Goal: Task Accomplishment & Management: Manage account settings

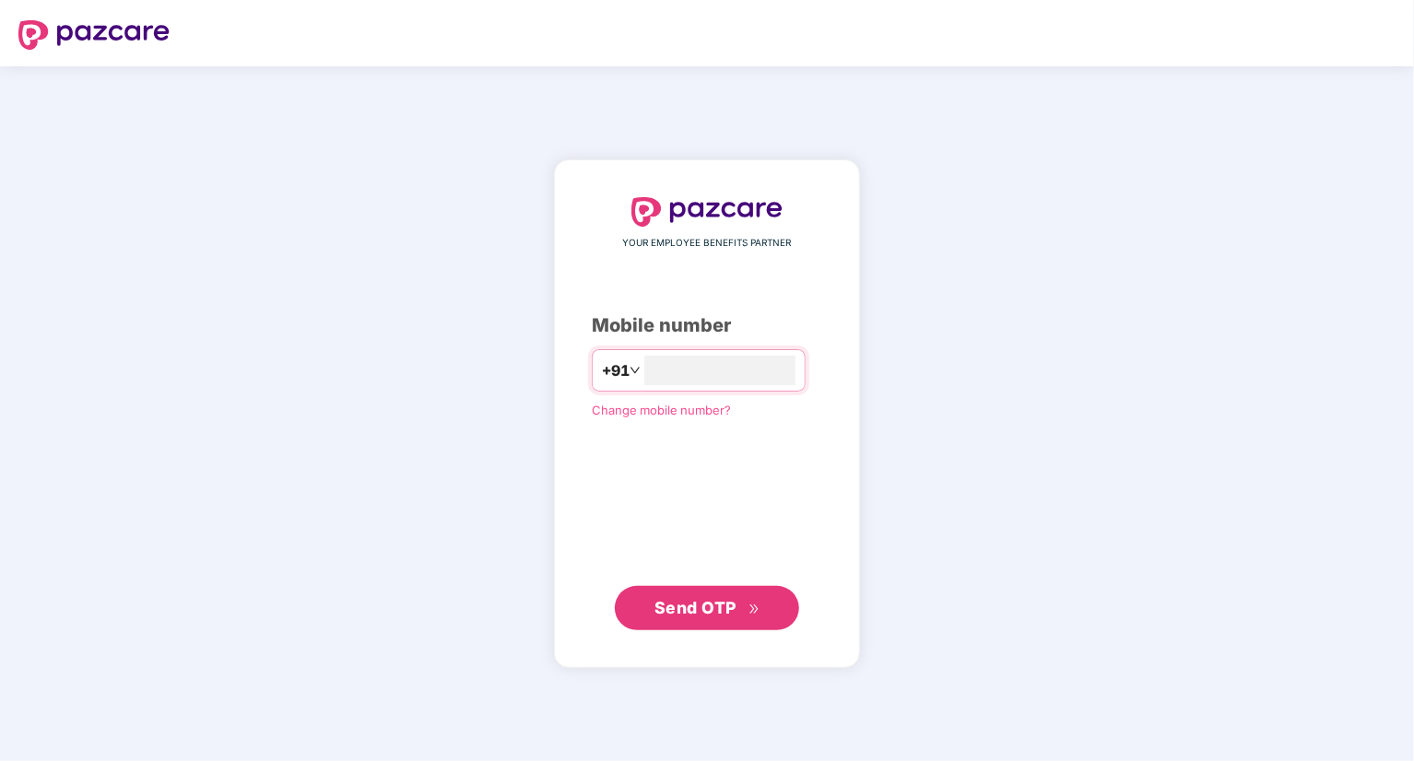
type input "**********"
click at [710, 616] on span "Send OTP" at bounding box center [707, 608] width 106 height 26
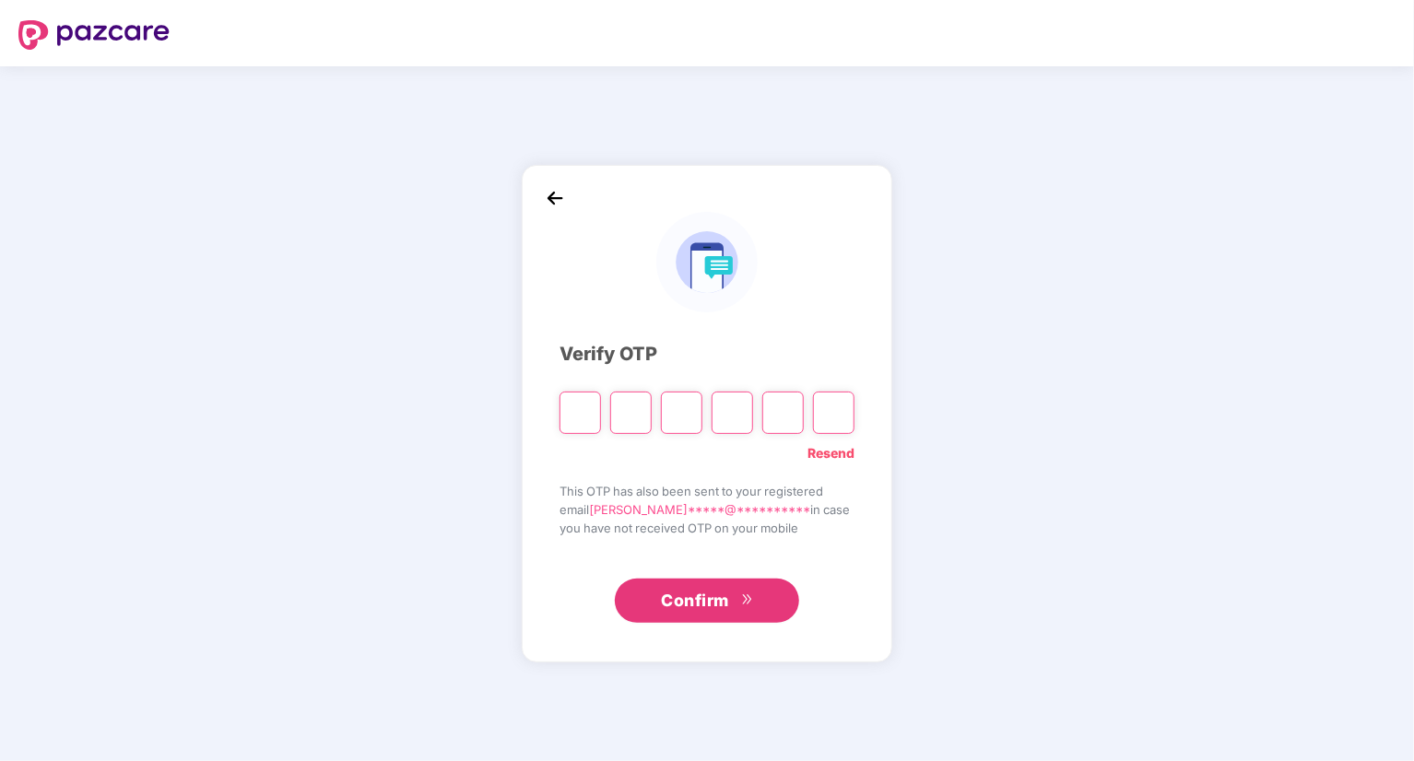
type input "*"
click at [576, 416] on input "*" at bounding box center [579, 413] width 41 height 42
click at [573, 408] on input "*" at bounding box center [579, 413] width 41 height 42
paste input "*"
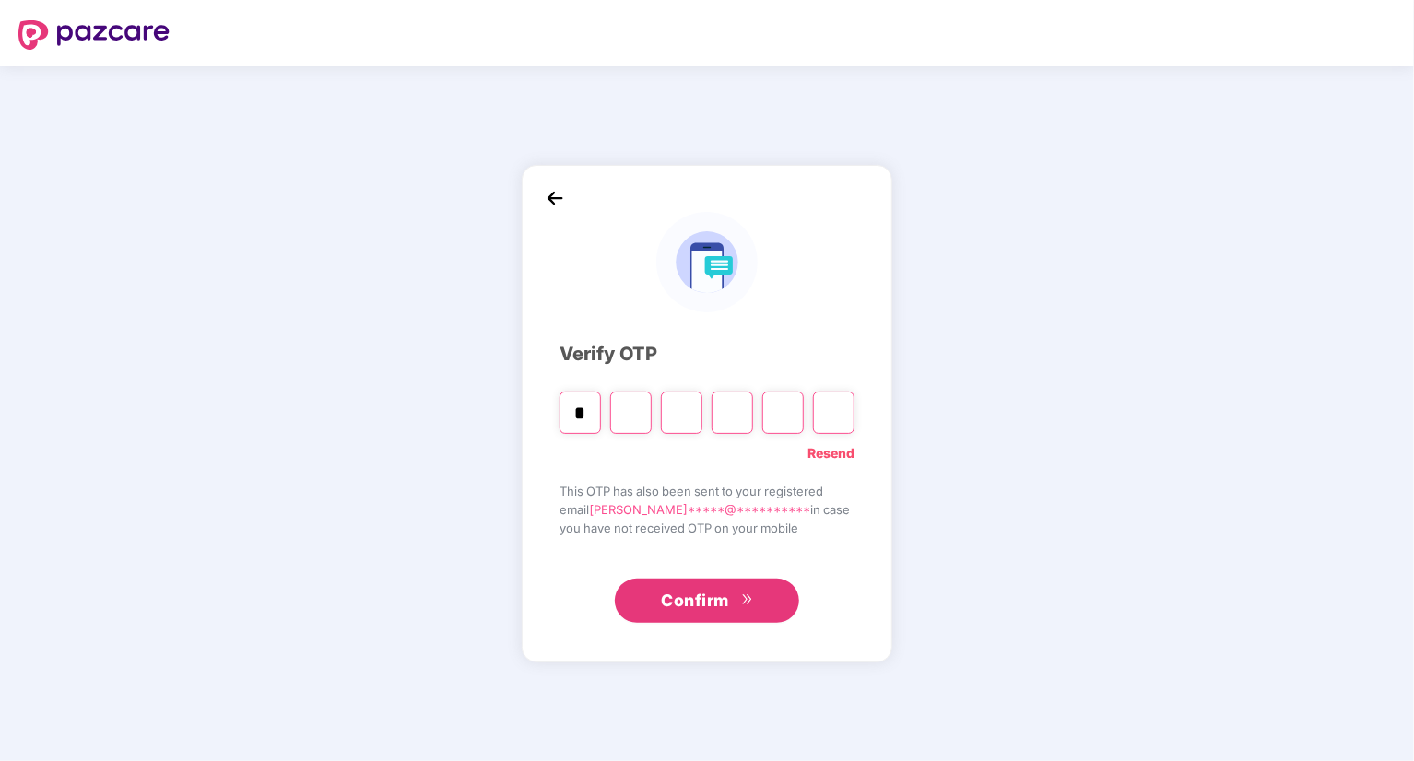
type input "*"
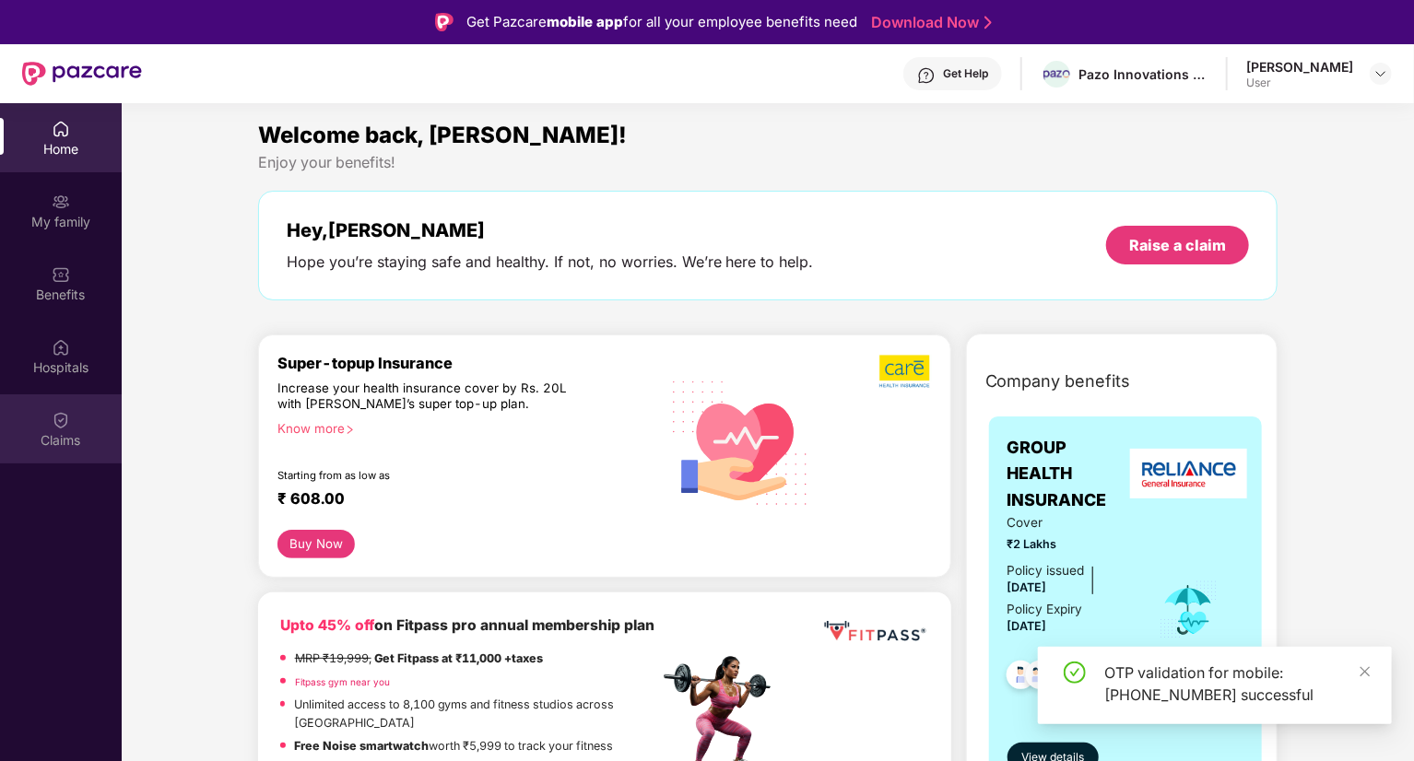
click at [65, 431] on div "Claims" at bounding box center [61, 440] width 122 height 18
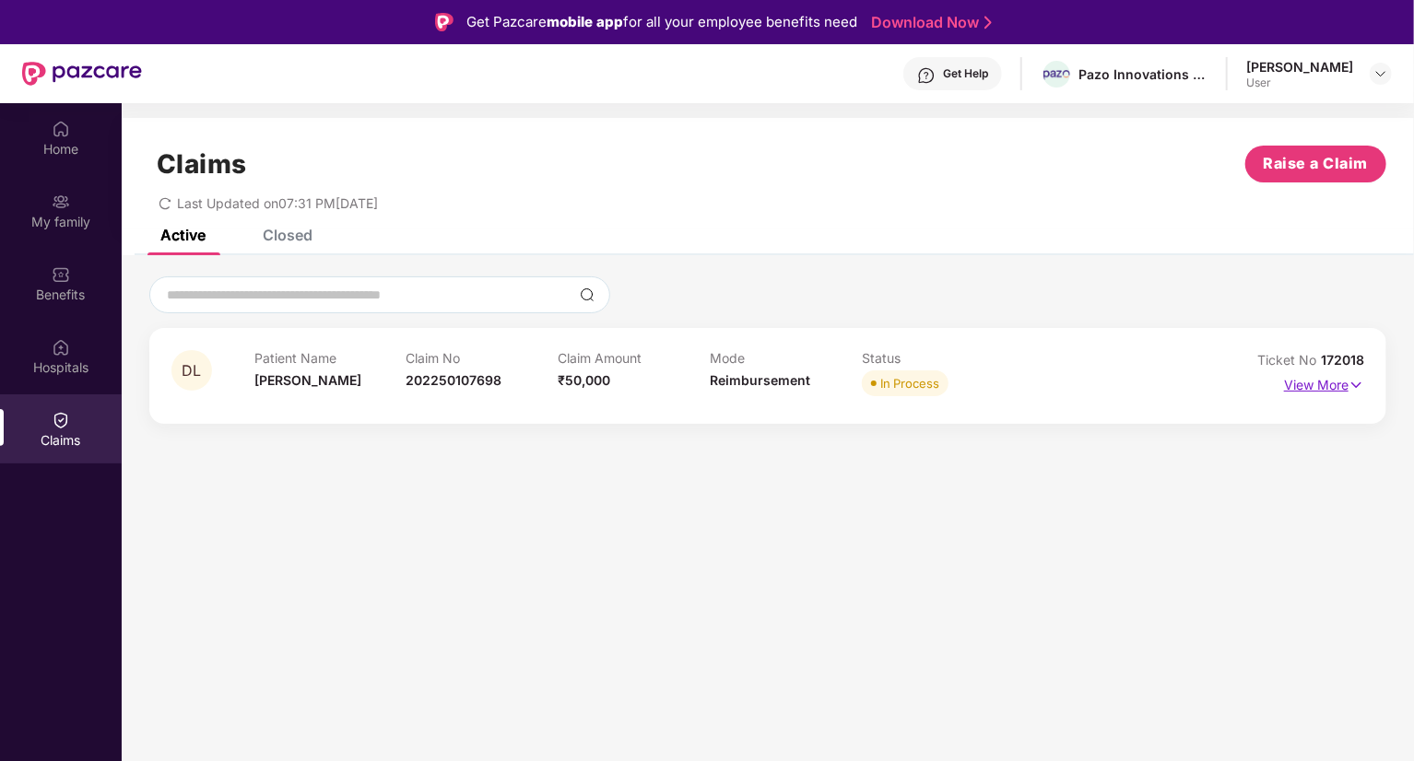
click at [1329, 389] on p "View More" at bounding box center [1324, 382] width 80 height 25
